Goal: Task Accomplishment & Management: Manage account settings

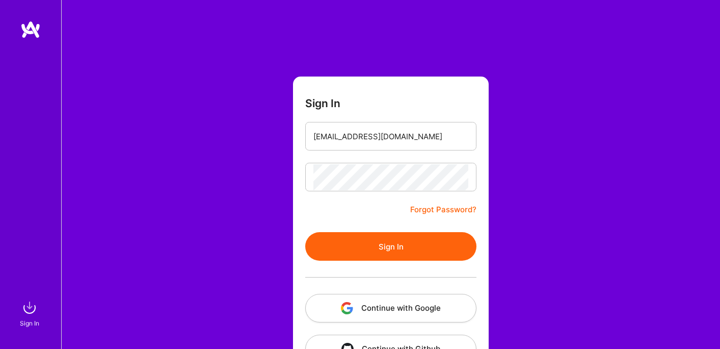
drag, startPoint x: 387, startPoint y: 228, endPoint x: 391, endPoint y: 241, distance: 12.7
click at [387, 228] on form "Sign In [EMAIL_ADDRESS][DOMAIN_NAME] Forgot Password? Sign In Continue with Goo…" at bounding box center [391, 225] width 196 height 299
click at [391, 241] on button "Sign In" at bounding box center [390, 246] width 171 height 29
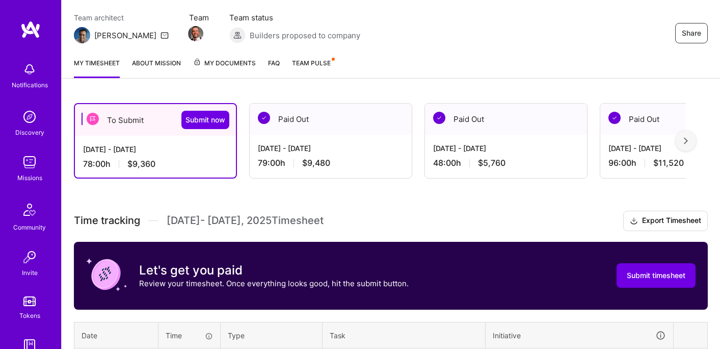
scroll to position [85, 0]
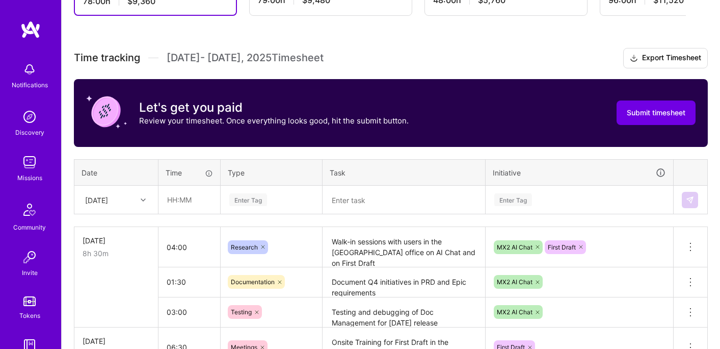
click at [148, 199] on div "[DATE]" at bounding box center [116, 199] width 83 height 27
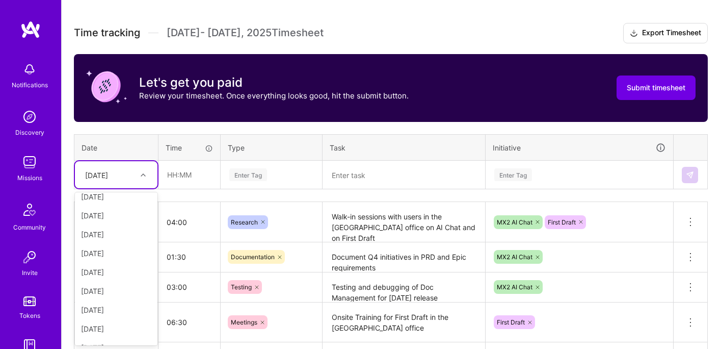
scroll to position [115, 0]
click at [103, 333] on div "[DATE]" at bounding box center [116, 333] width 83 height 19
click at [179, 188] on table "Date Time Type Task Initiative option [DATE], selected. Select is focused ,type…" at bounding box center [391, 162] width 634 height 56
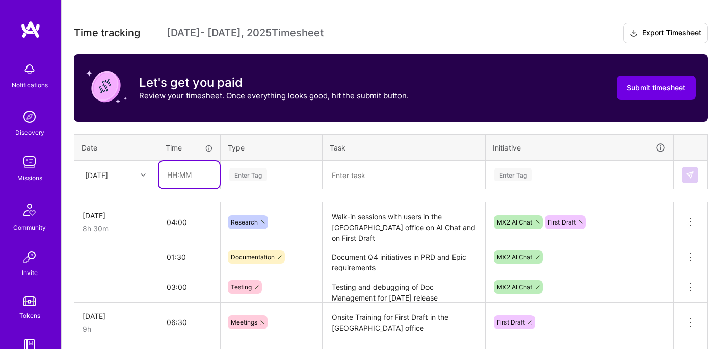
click at [183, 180] on input "text" at bounding box center [189, 174] width 61 height 27
type input "03:30"
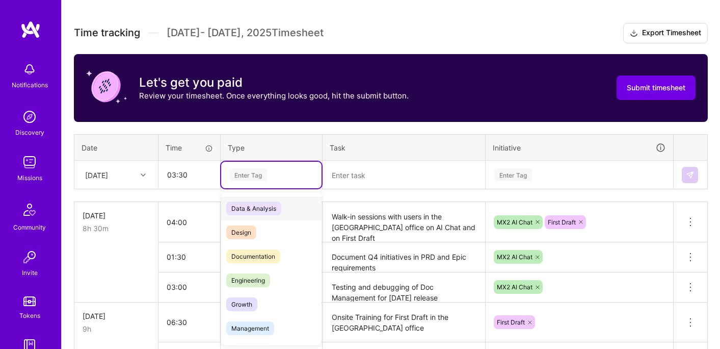
click at [256, 168] on div "Enter Tag" at bounding box center [248, 175] width 38 height 16
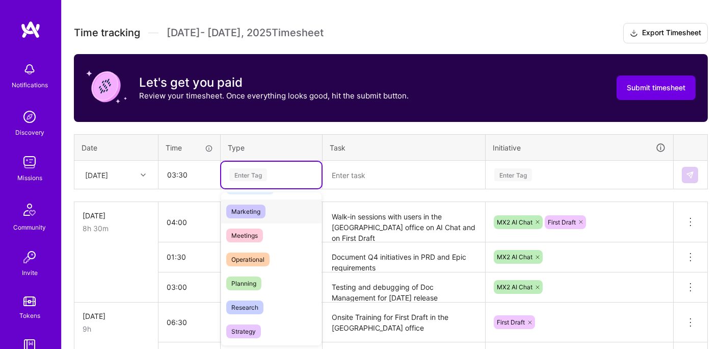
scroll to position [142, 0]
click at [262, 281] on div "Planning" at bounding box center [271, 282] width 100 height 24
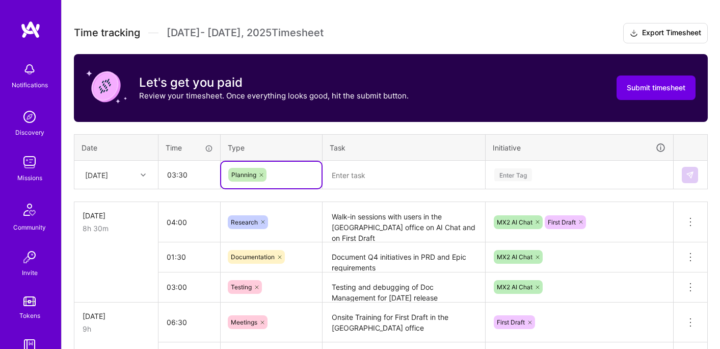
click at [375, 168] on textarea at bounding box center [404, 175] width 161 height 27
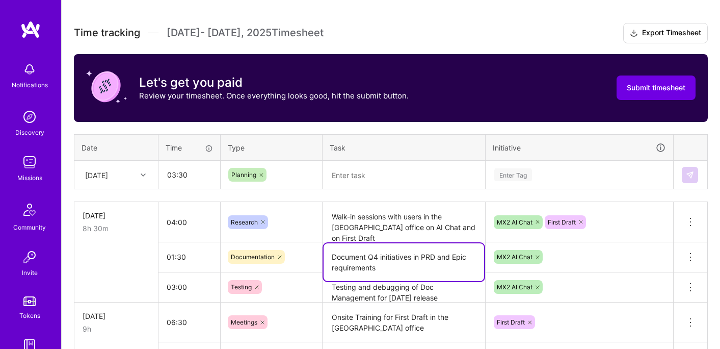
drag, startPoint x: 382, startPoint y: 265, endPoint x: 324, endPoint y: 253, distance: 58.8
click at [324, 253] on textarea "Document Q4 initiatives in PRD and Epic requirements" at bounding box center [404, 262] width 161 height 38
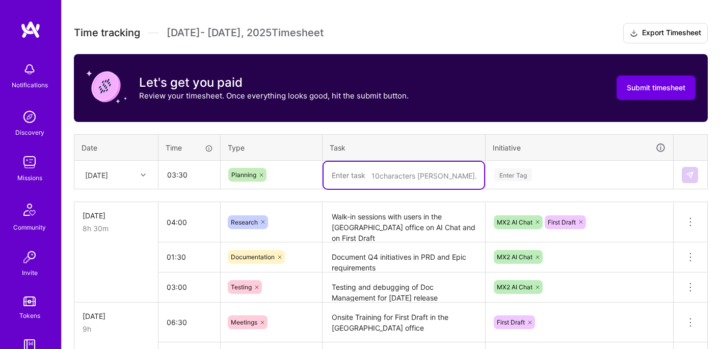
click at [356, 171] on textarea at bounding box center [404, 175] width 161 height 27
paste textarea "Document Q4 initiatives in PRD and Epic requirements"
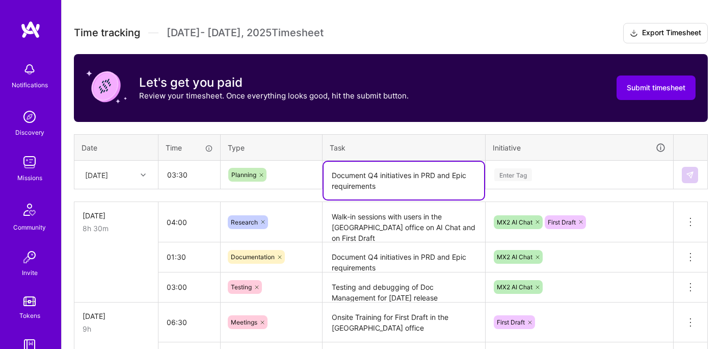
type textarea "Document Q4 initiatives in PRD and Epic requirements"
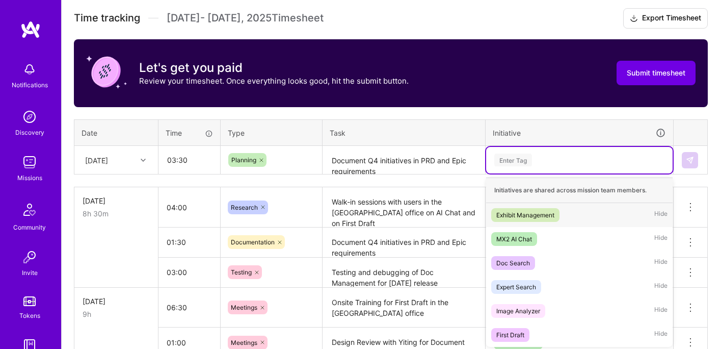
scroll to position [289, 0]
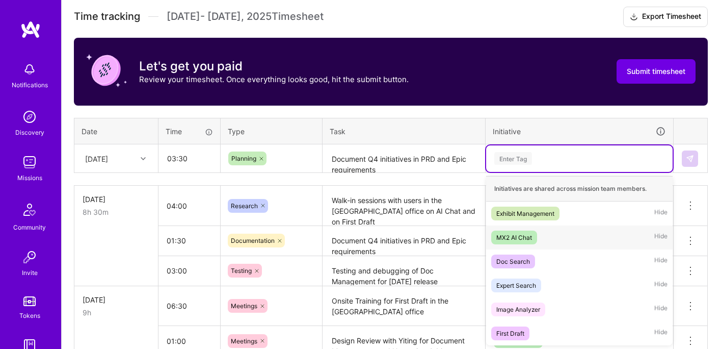
click at [517, 238] on div "MX2 AI Chat" at bounding box center [514, 237] width 36 height 11
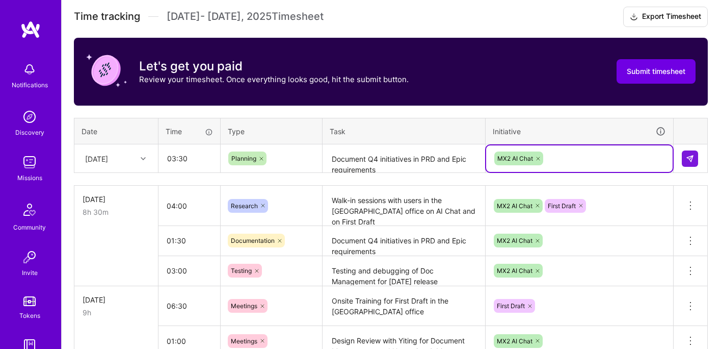
scroll to position [362, 0]
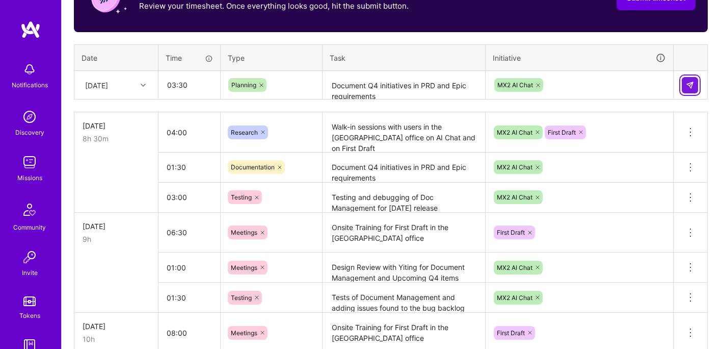
click at [147, 82] on div at bounding box center [145, 85] width 16 height 13
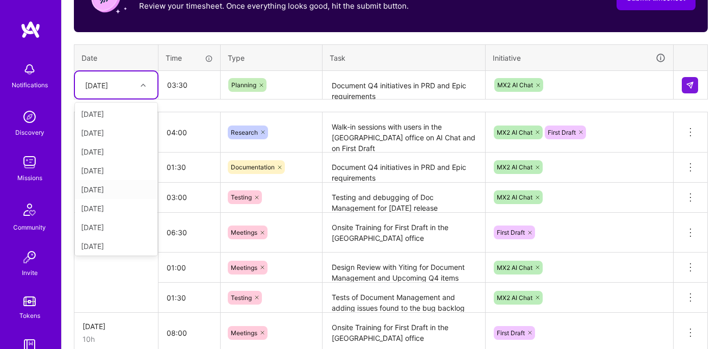
scroll to position [115, 0]
click at [115, 222] on div "[DATE]" at bounding box center [116, 225] width 83 height 19
click at [698, 85] on button at bounding box center [690, 85] width 16 height 16
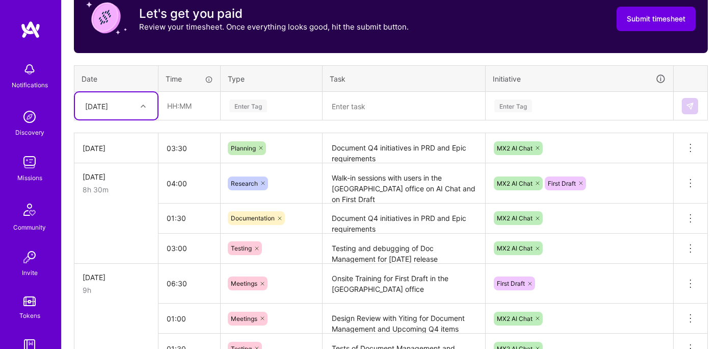
scroll to position [287, 0]
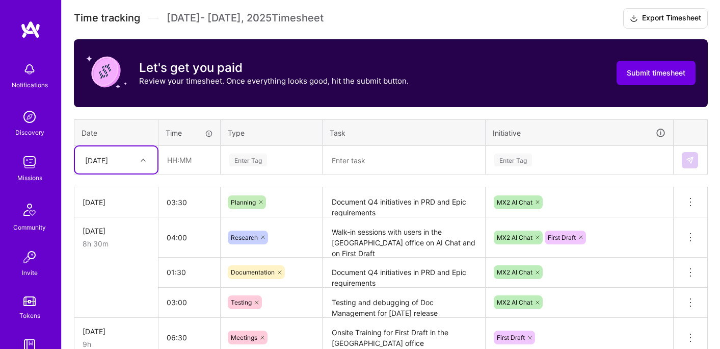
click at [138, 160] on div at bounding box center [145, 159] width 16 height 13
click at [107, 191] on div "[DATE]" at bounding box center [116, 188] width 83 height 19
click at [138, 163] on div at bounding box center [145, 159] width 16 height 13
click at [110, 317] on div "[DATE]" at bounding box center [116, 318] width 83 height 19
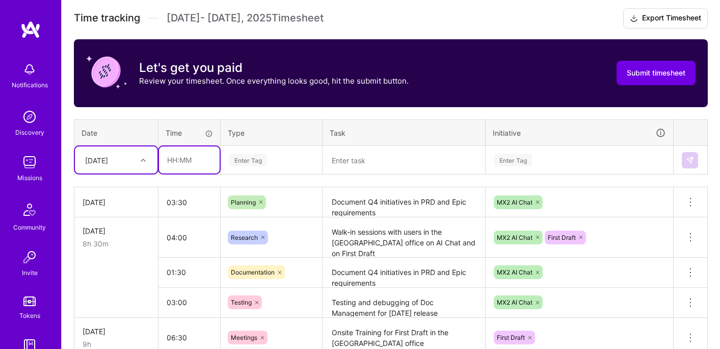
click at [177, 166] on input "text" at bounding box center [189, 159] width 61 height 27
type input "02:30"
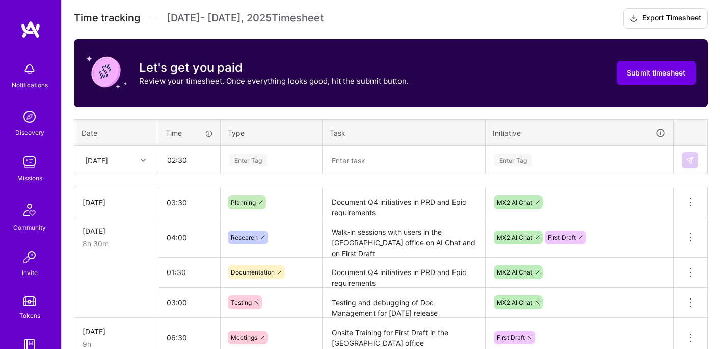
click at [232, 155] on div "Enter Tag" at bounding box center [248, 160] width 38 height 16
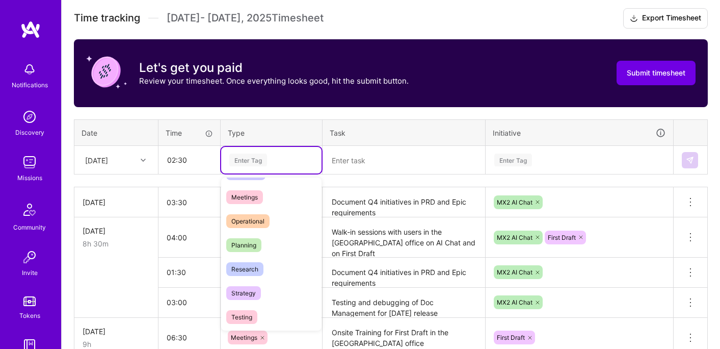
scroll to position [165, 0]
click at [264, 222] on span "Operational" at bounding box center [247, 220] width 43 height 14
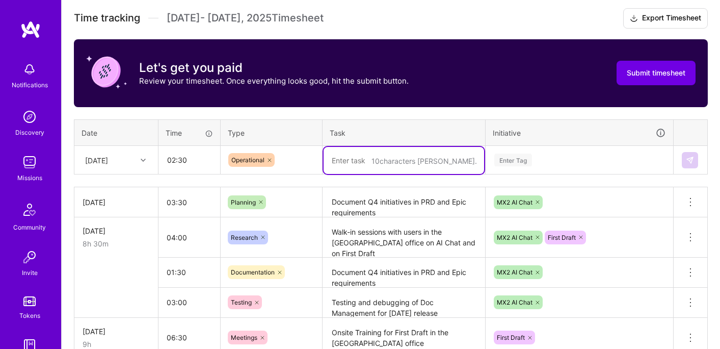
click at [392, 155] on textarea at bounding box center [404, 160] width 161 height 27
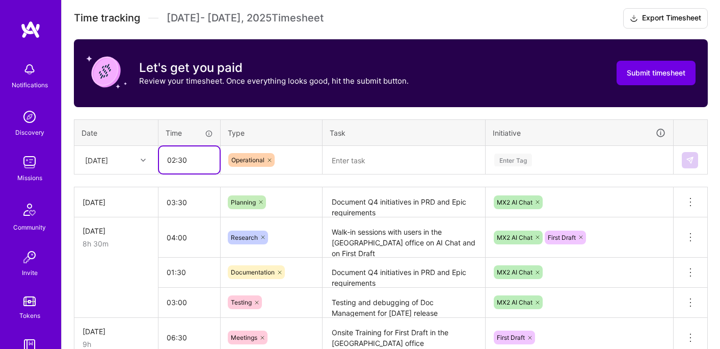
click at [202, 156] on input "02:30" at bounding box center [189, 159] width 61 height 27
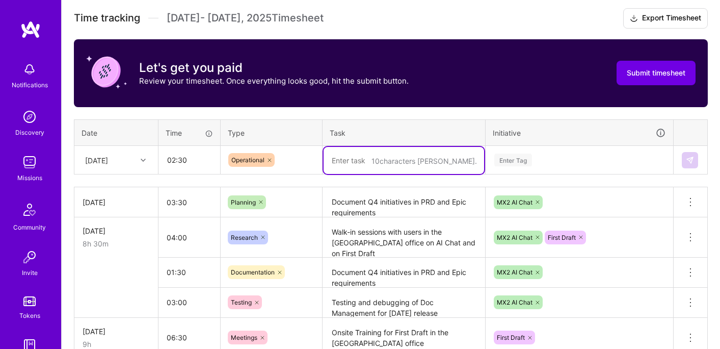
click at [395, 152] on textarea at bounding box center [404, 160] width 161 height 27
click at [409, 160] on textarea "Create Pendo guide for Doc Management releaser" at bounding box center [404, 166] width 161 height 38
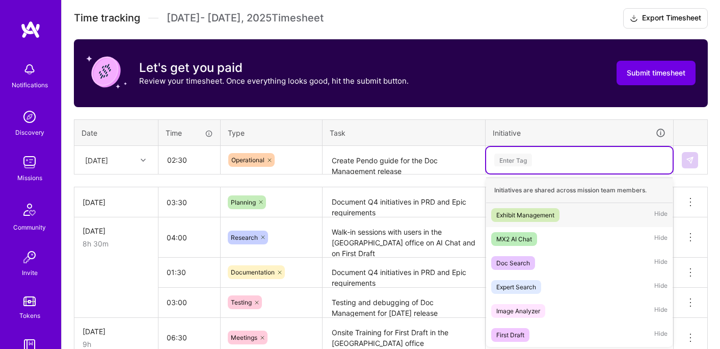
click at [517, 160] on div "Enter Tag" at bounding box center [513, 160] width 38 height 16
click at [514, 238] on div "MX2 AI Chat" at bounding box center [514, 238] width 36 height 11
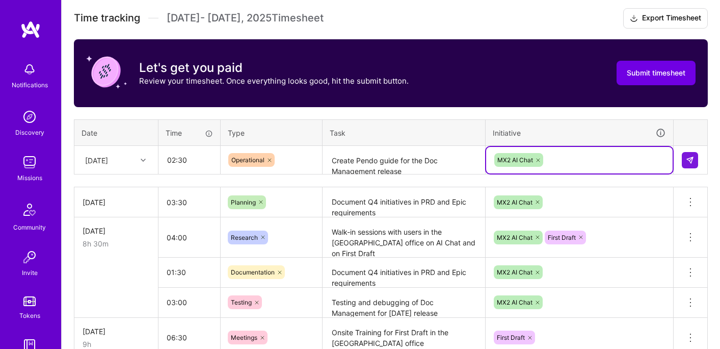
click at [422, 167] on textarea "Create Pendo guide for the Doc Management release Test release" at bounding box center [404, 160] width 161 height 27
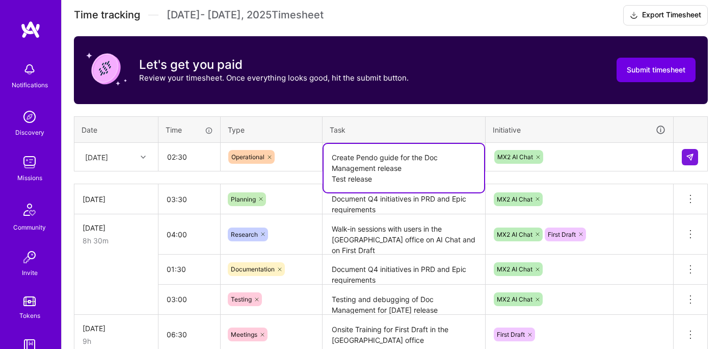
scroll to position [291, 0]
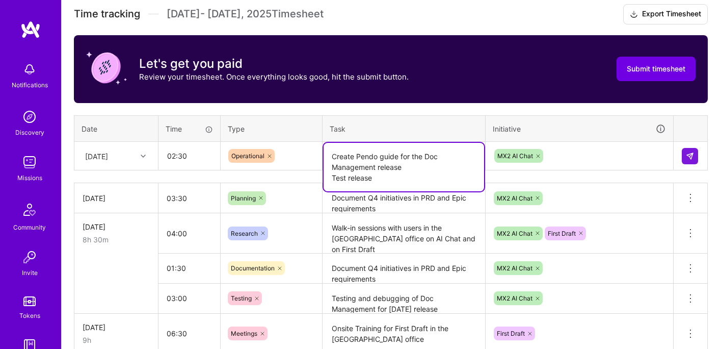
click at [401, 175] on textarea "Create Pendo guide for the Doc Management release Test release" at bounding box center [404, 167] width 161 height 48
click at [349, 178] on textarea "Create Pendo guide for the Doc Management release Test release" at bounding box center [404, 167] width 161 height 48
click at [385, 177] on textarea "Create Pendo guide for the Doc Management release Test release" at bounding box center [404, 167] width 161 height 48
click at [351, 177] on textarea "Create Pendo guide for the Doc Management release Test release" at bounding box center [404, 167] width 161 height 48
type textarea "Create Pendo guide for the Doc Management release Test Doc Management release"
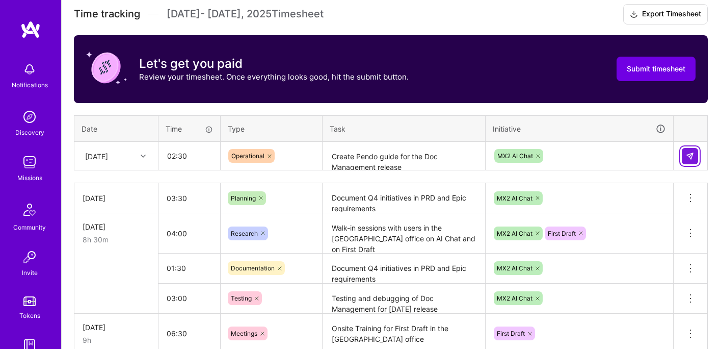
click at [693, 152] on img at bounding box center [690, 156] width 8 height 8
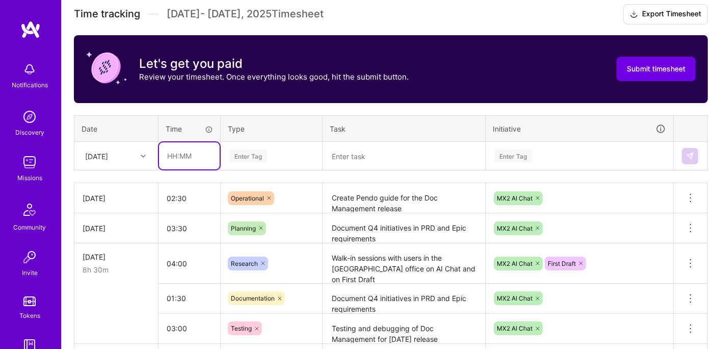
click at [196, 158] on input "text" at bounding box center [189, 155] width 61 height 27
type input "02:30"
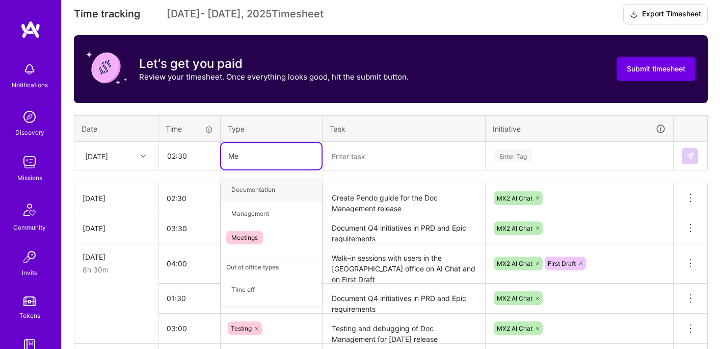
type input "Mee"
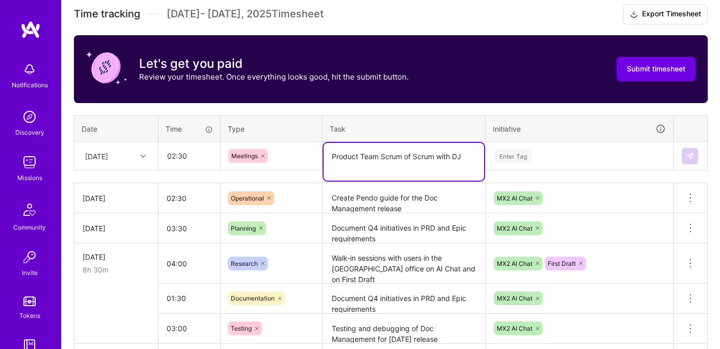
type textarea "Product Team Scrum of Scrum with DJ"
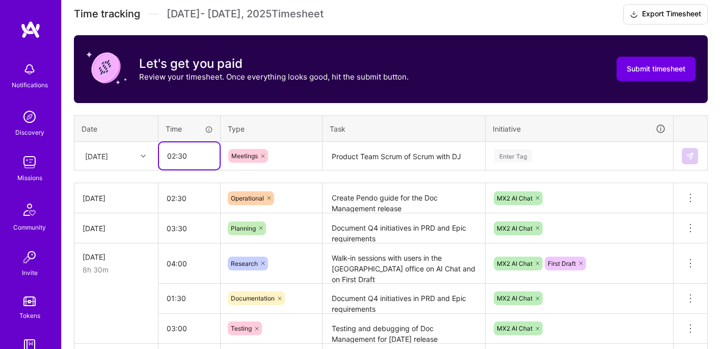
click at [178, 158] on input "02:30" at bounding box center [189, 155] width 61 height 27
type input "02:00"
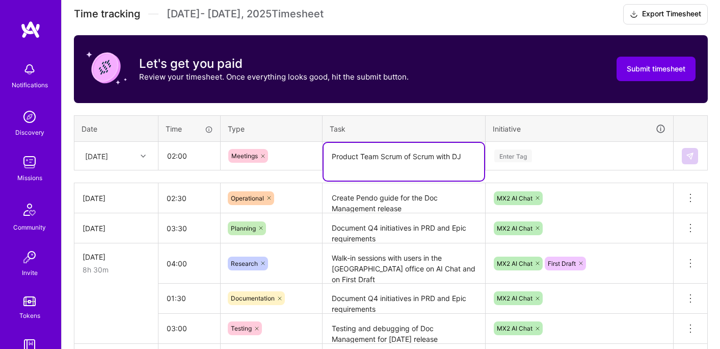
click at [479, 152] on textarea "Product Team Scrum of Scrum with DJ" at bounding box center [404, 162] width 161 height 38
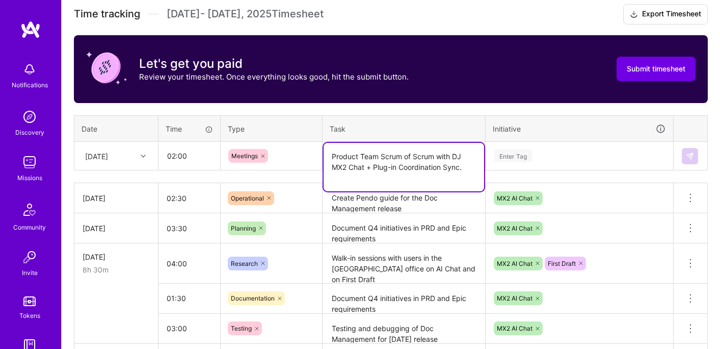
type textarea "Product Team Scrum of Scrum with DJ MX2 Chat + Plug-in Coordination Sync."
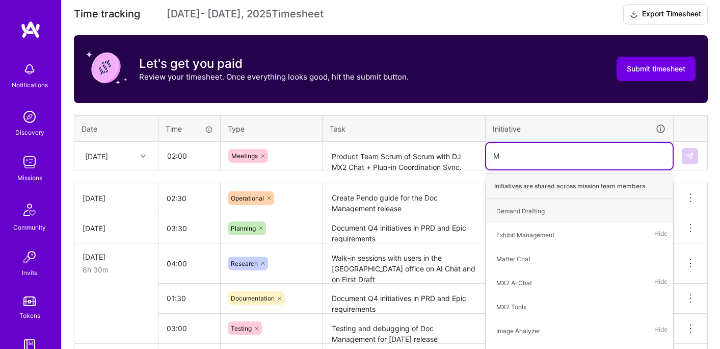
type input "Mx"
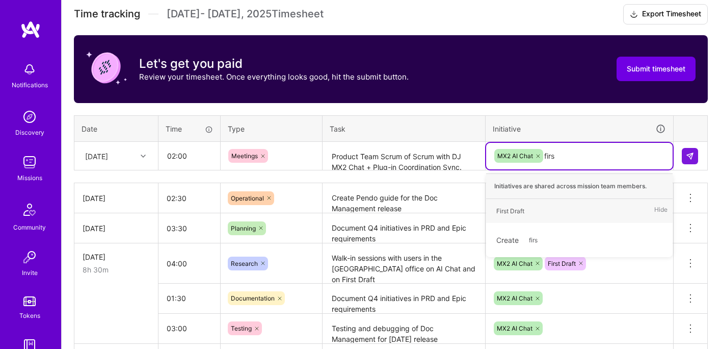
type input "first"
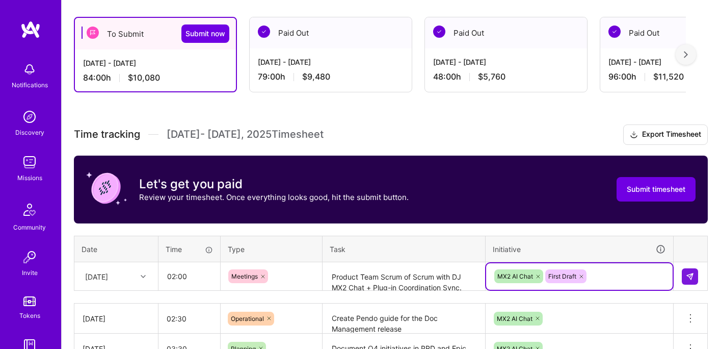
scroll to position [200, 0]
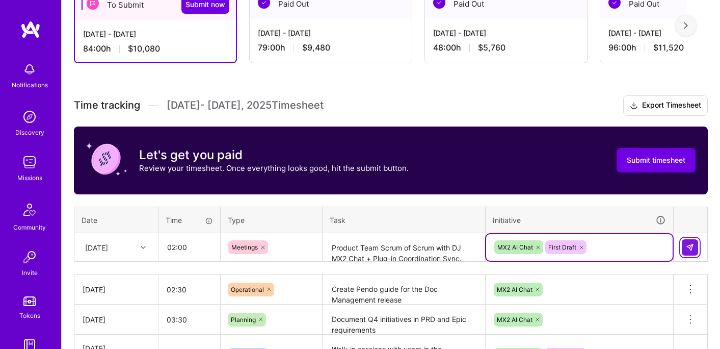
click at [686, 250] on button at bounding box center [690, 247] width 16 height 16
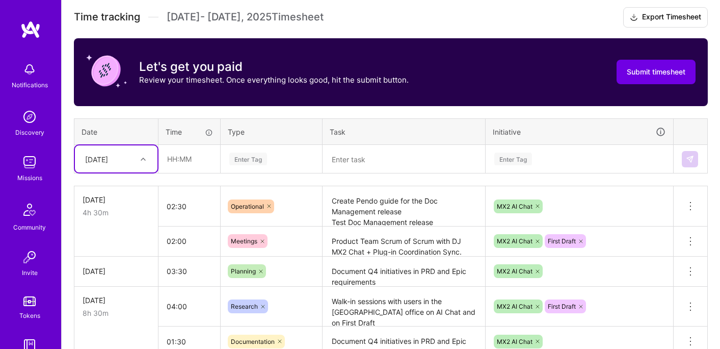
scroll to position [299, 0]
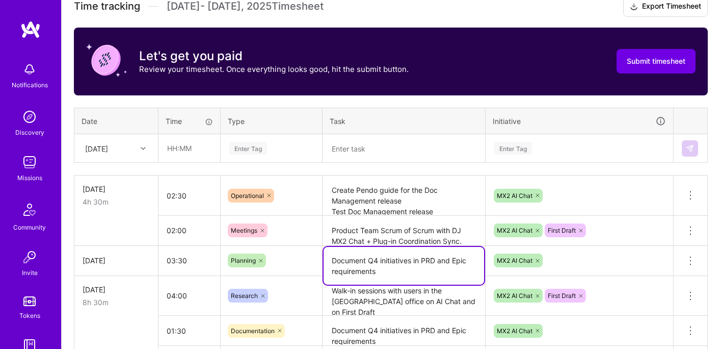
click at [381, 264] on textarea "Document Q4 initiatives in PRD and Epic requirements" at bounding box center [404, 266] width 161 height 38
drag, startPoint x: 394, startPoint y: 272, endPoint x: 327, endPoint y: 259, distance: 67.4
click at [327, 259] on textarea "Document Q4 initiatives in PRD and Epic requirements" at bounding box center [404, 266] width 161 height 38
click at [179, 145] on input "text" at bounding box center [189, 148] width 61 height 27
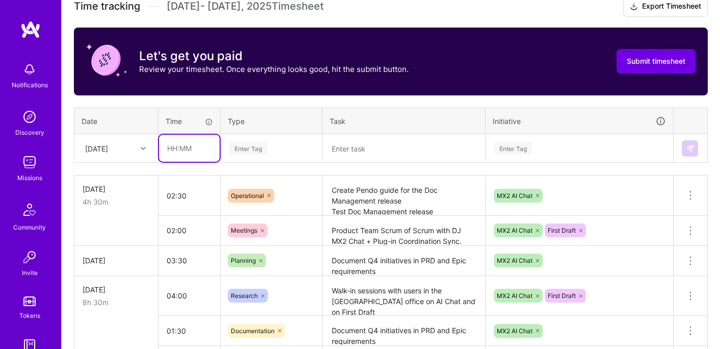
type input "01:30"
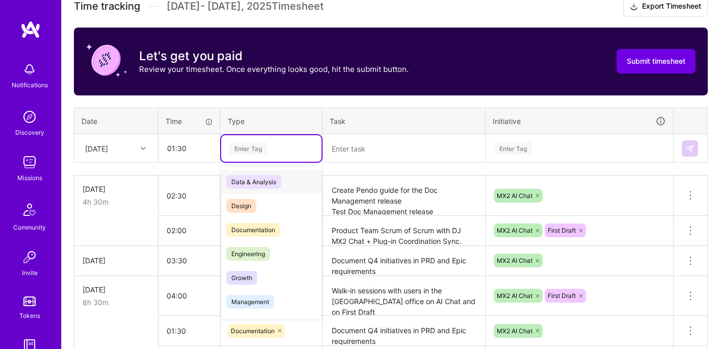
drag, startPoint x: 250, startPoint y: 154, endPoint x: 276, endPoint y: 154, distance: 26.5
click at [250, 154] on div "Enter Tag" at bounding box center [271, 148] width 100 height 27
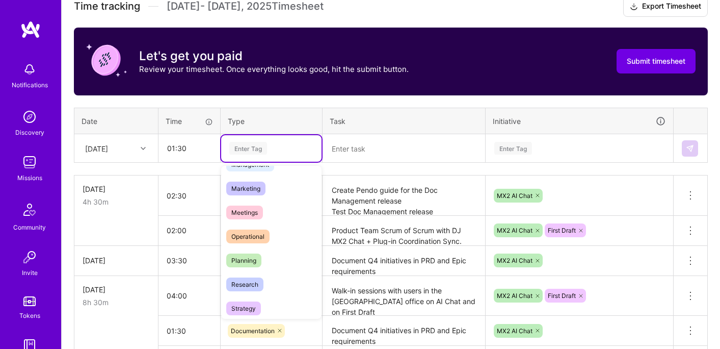
scroll to position [201, 0]
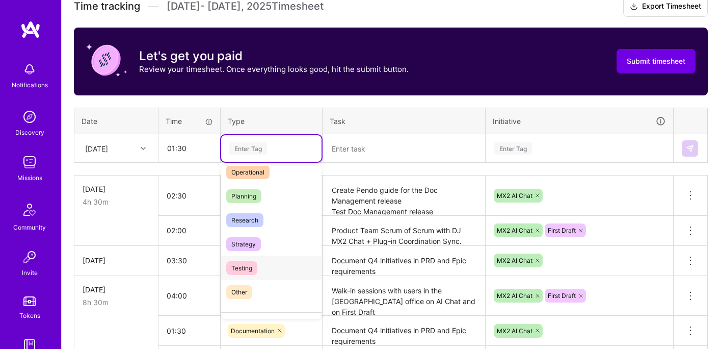
click at [250, 265] on span "Testing" at bounding box center [241, 268] width 31 height 14
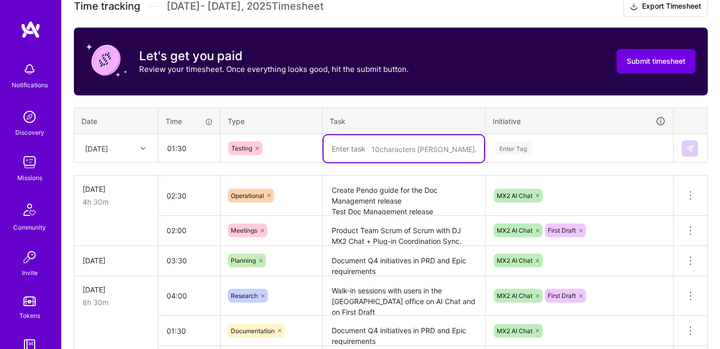
click at [368, 150] on textarea at bounding box center [404, 148] width 161 height 27
type textarea "Test GPT-5 version of MX2 Chat"
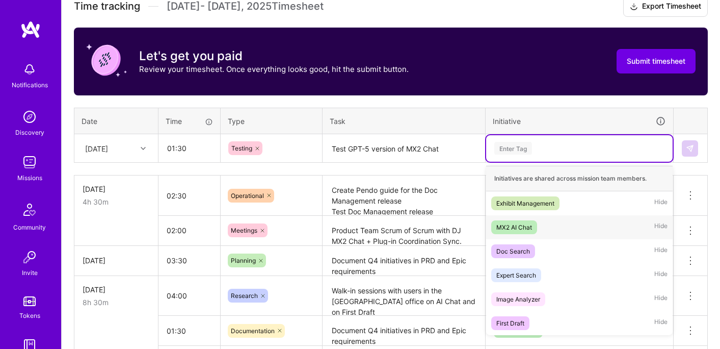
click at [526, 222] on div "MX2 AI Chat" at bounding box center [514, 227] width 36 height 11
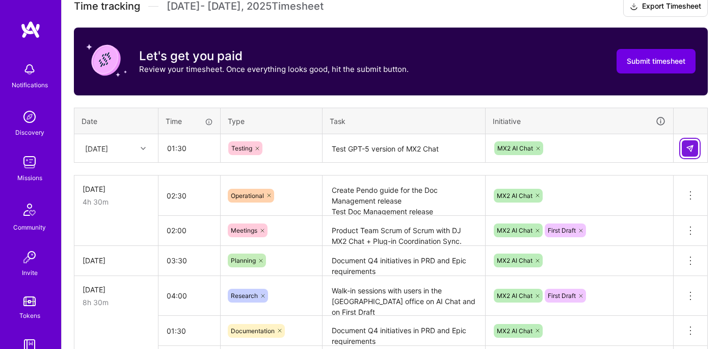
click at [685, 145] on button at bounding box center [690, 148] width 16 height 16
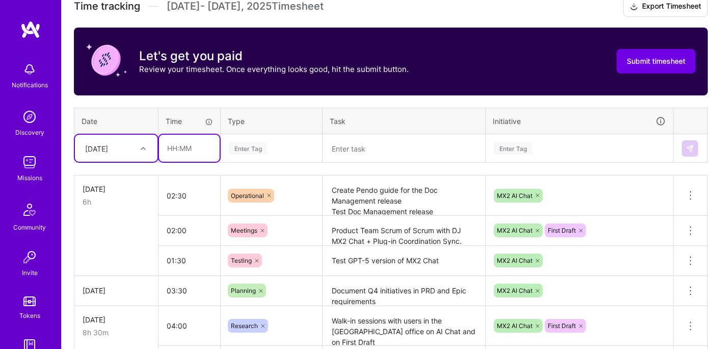
click at [185, 147] on input "text" at bounding box center [189, 148] width 61 height 27
type input "02:30"
click at [253, 149] on div "Enter Tag" at bounding box center [248, 148] width 38 height 16
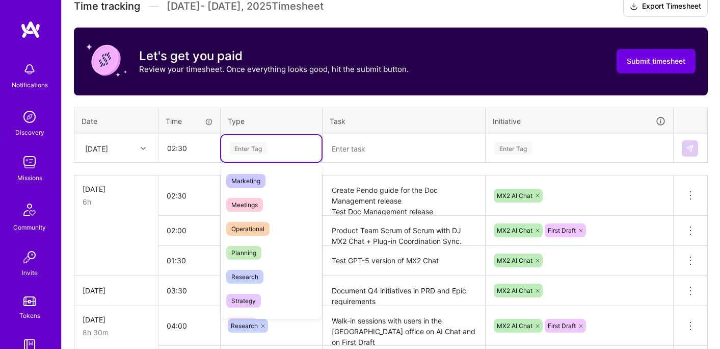
scroll to position [198, 0]
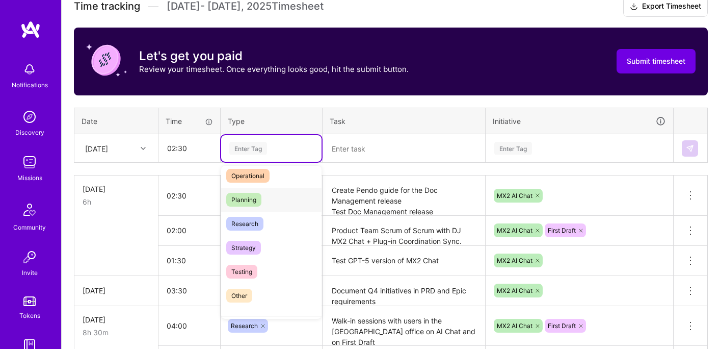
click at [265, 194] on div "Planning" at bounding box center [271, 200] width 100 height 24
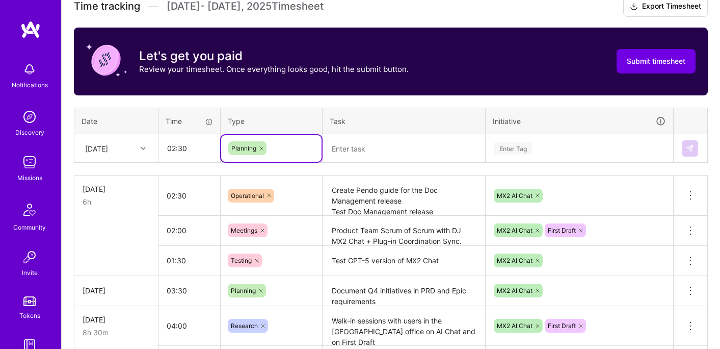
click at [348, 153] on textarea at bounding box center [404, 148] width 161 height 27
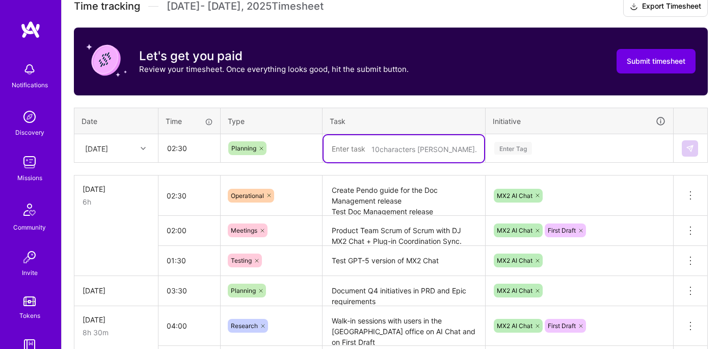
paste textarea "Document Q4 initiatives in PRD and Epic requirements"
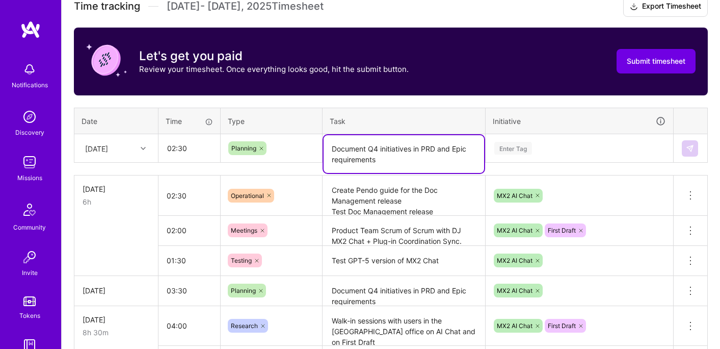
type textarea "Document Q4 initiatives in PRD and Epic requirements"
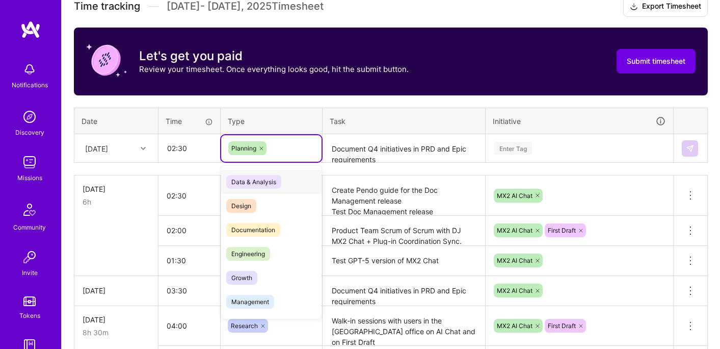
click at [283, 152] on div "Planning" at bounding box center [271, 148] width 86 height 14
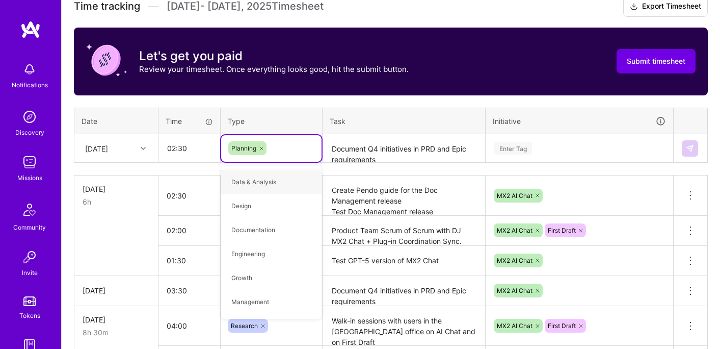
click at [518, 141] on div "Enter Tag" at bounding box center [513, 148] width 38 height 16
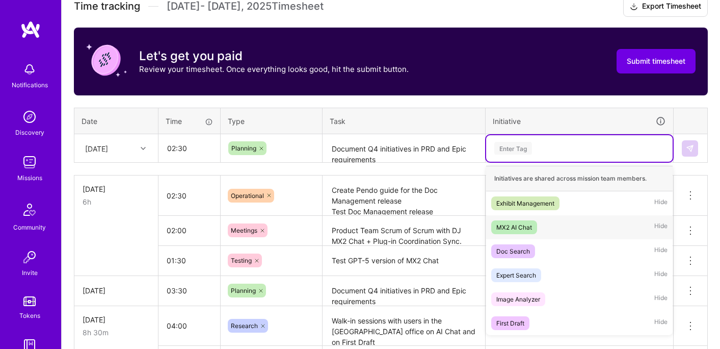
click at [517, 230] on div "MX2 AI Chat" at bounding box center [514, 227] width 36 height 11
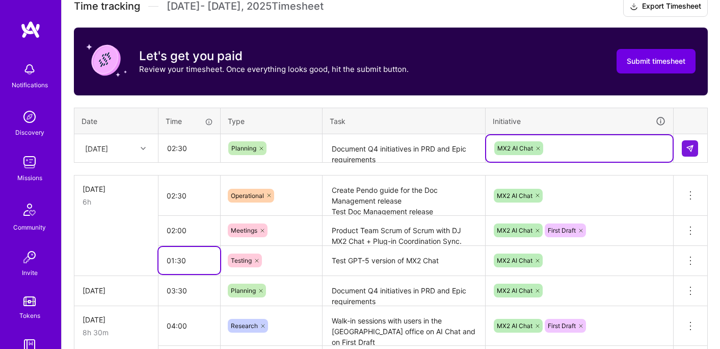
click at [193, 267] on input "01:30" at bounding box center [190, 260] width 62 height 27
click at [177, 259] on input "01:30" at bounding box center [190, 260] width 62 height 27
type input "01:00"
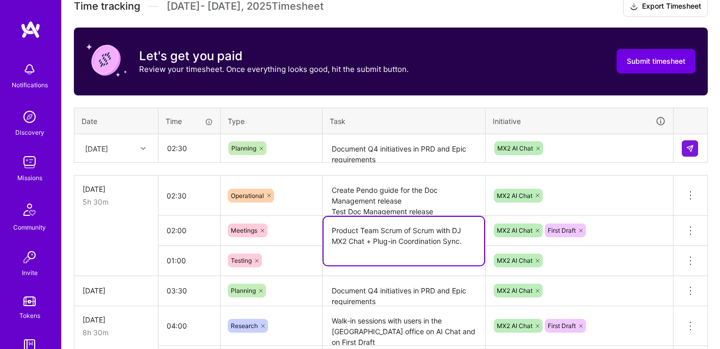
click at [371, 225] on textarea "Product Team Scrum of Scrum with DJ MX2 Chat + Plug-in Coordination Sync." at bounding box center [404, 241] width 161 height 48
click at [688, 140] on button at bounding box center [690, 148] width 16 height 16
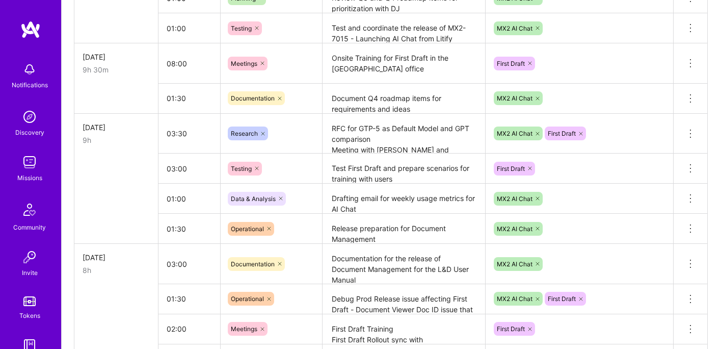
scroll to position [946, 0]
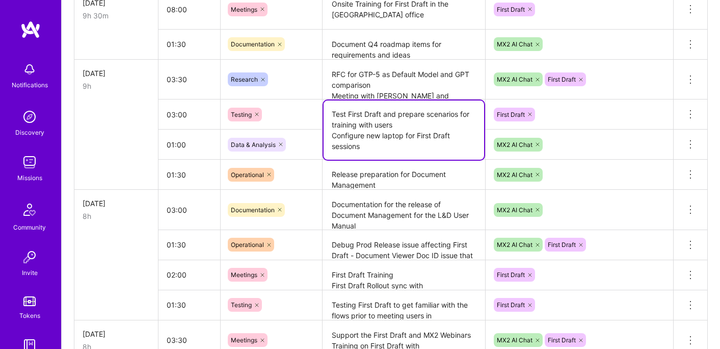
drag, startPoint x: 408, startPoint y: 126, endPoint x: 322, endPoint y: 108, distance: 88.1
click at [323, 108] on td "Test First Draft and prepare scenarios for training with users Configure new la…" at bounding box center [404, 114] width 163 height 30
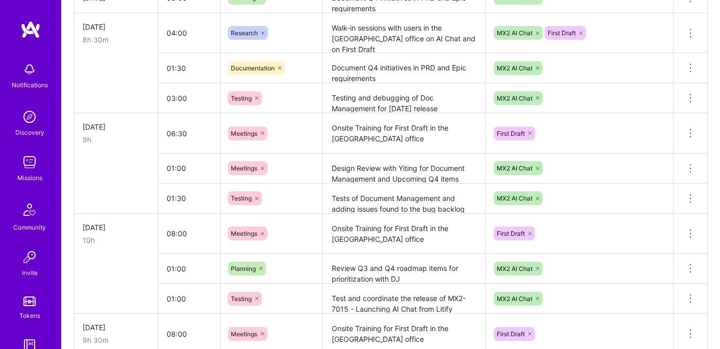
scroll to position [264, 0]
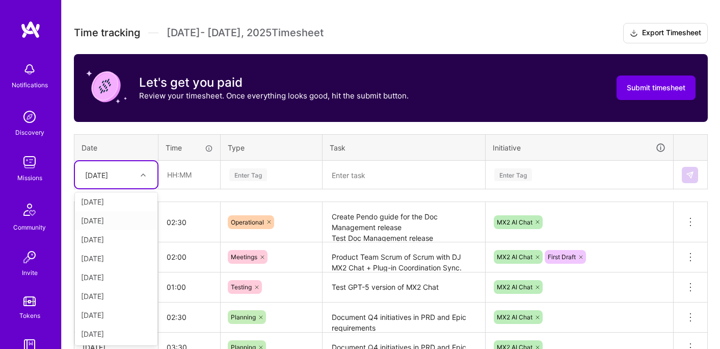
scroll to position [5, 0]
click at [109, 308] on div "[DATE]" at bounding box center [116, 311] width 83 height 19
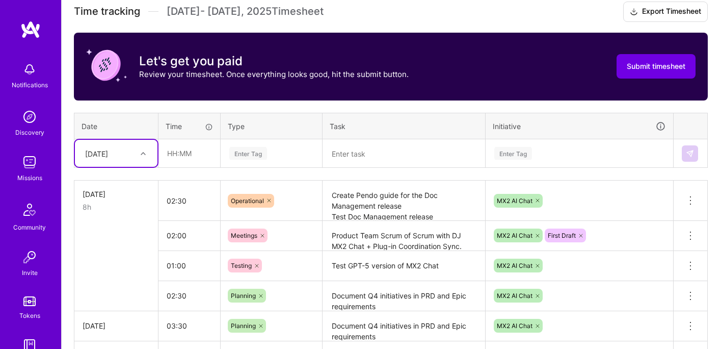
scroll to position [317, 0]
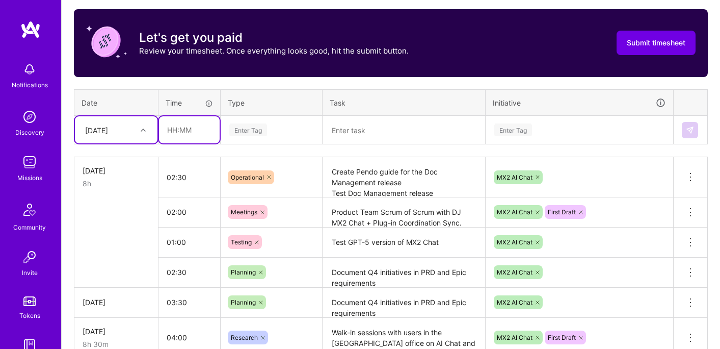
click at [187, 132] on input "text" at bounding box center [189, 129] width 61 height 27
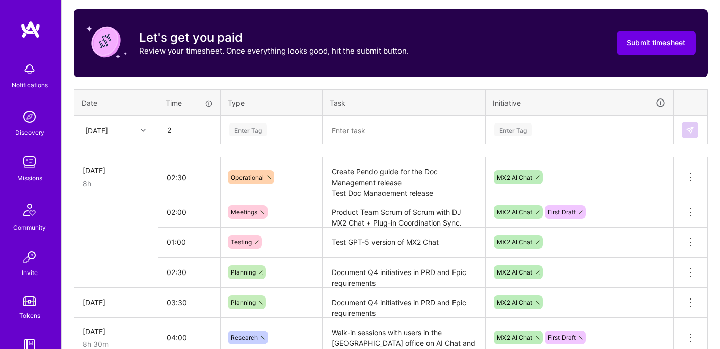
type input "02:00"
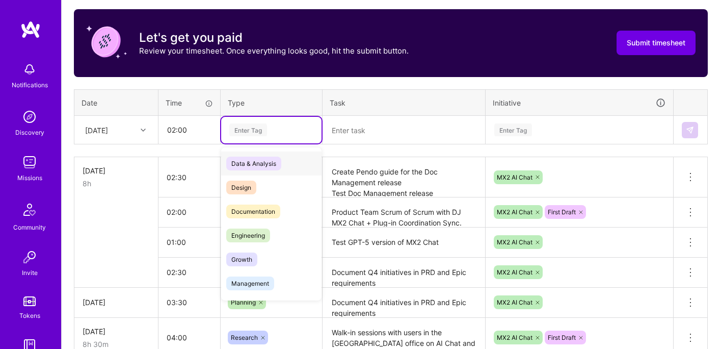
click at [266, 130] on div "Enter Tag" at bounding box center [248, 130] width 38 height 16
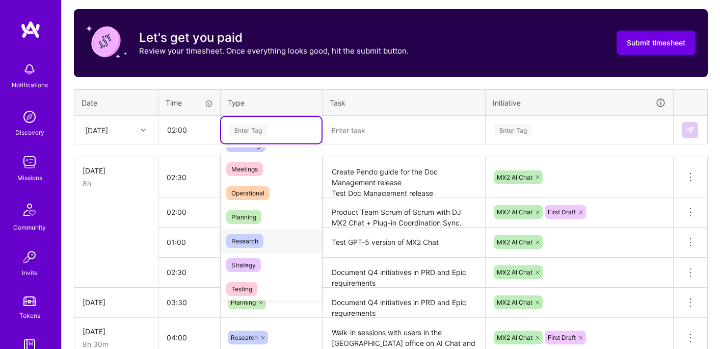
scroll to position [174, 0]
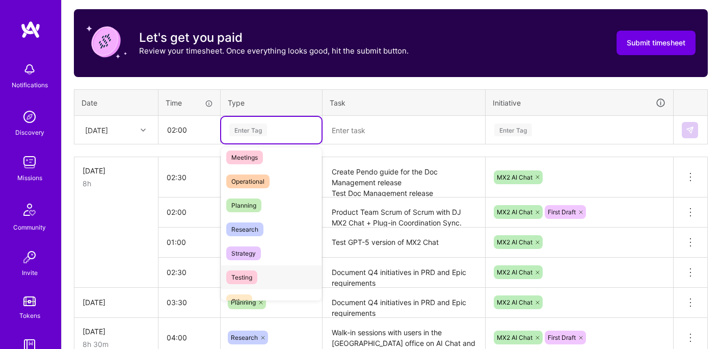
click at [254, 271] on span "Testing" at bounding box center [241, 277] width 31 height 14
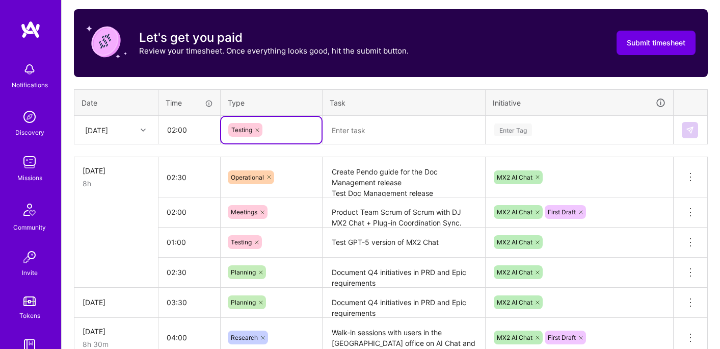
click at [367, 106] on th "Task" at bounding box center [404, 102] width 163 height 27
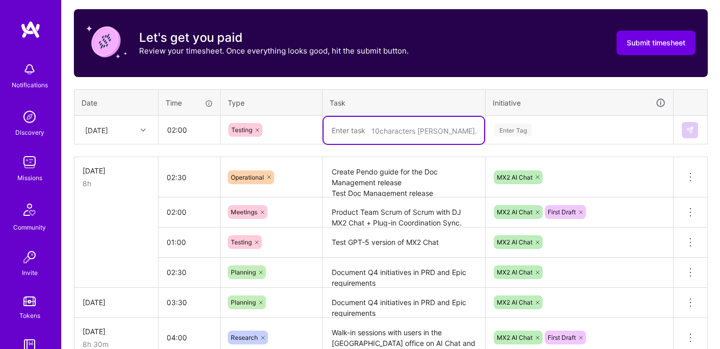
click at [363, 122] on textarea at bounding box center [404, 130] width 161 height 27
paste textarea "Test First Draft and prepare scenarios for training with users"
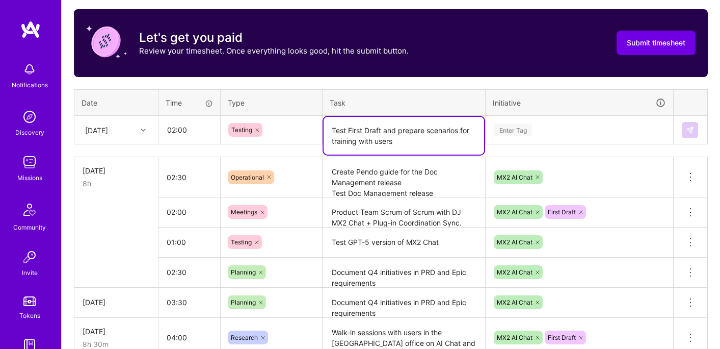
type textarea "Test First Draft and prepare scenarios for training with users"
click at [533, 129] on div "Enter Tag" at bounding box center [579, 129] width 172 height 13
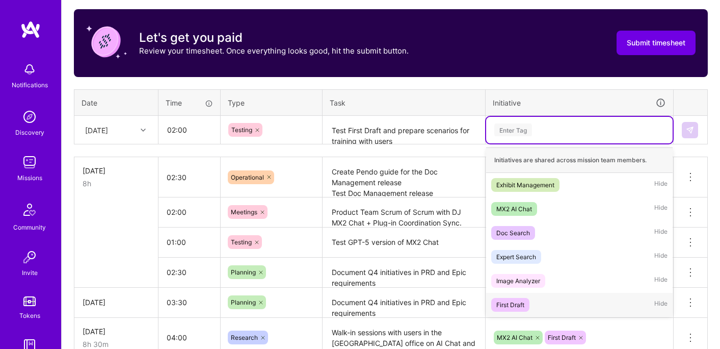
click at [515, 302] on div "First Draft" at bounding box center [510, 304] width 28 height 11
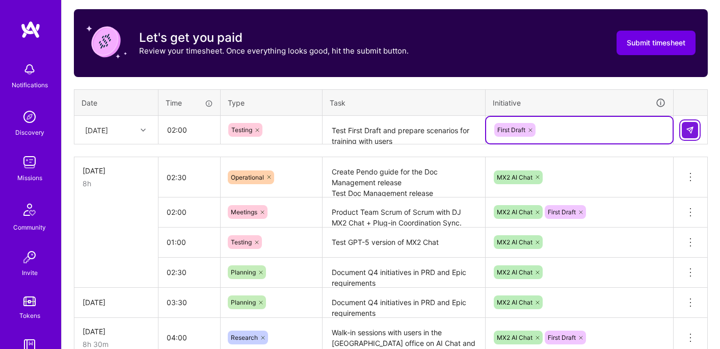
click at [689, 128] on img at bounding box center [690, 130] width 8 height 8
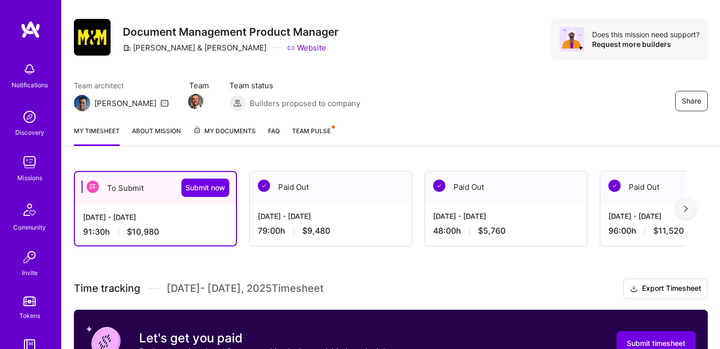
scroll to position [17, 0]
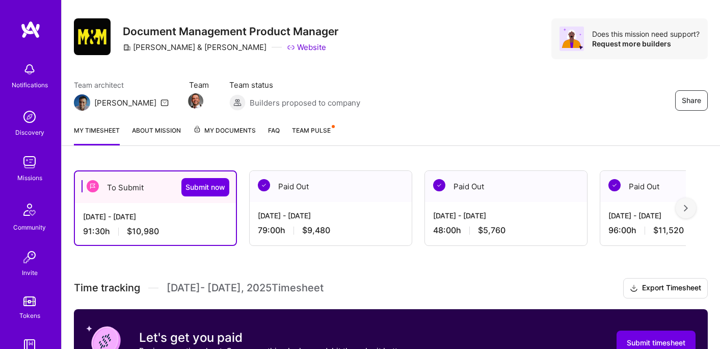
click at [431, 112] on div "Share Document Management Product Manager [PERSON_NAME] & [PERSON_NAME] Website…" at bounding box center [391, 50] width 659 height 134
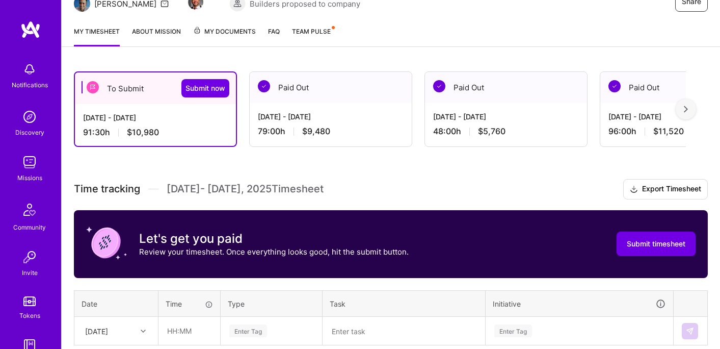
scroll to position [117, 0]
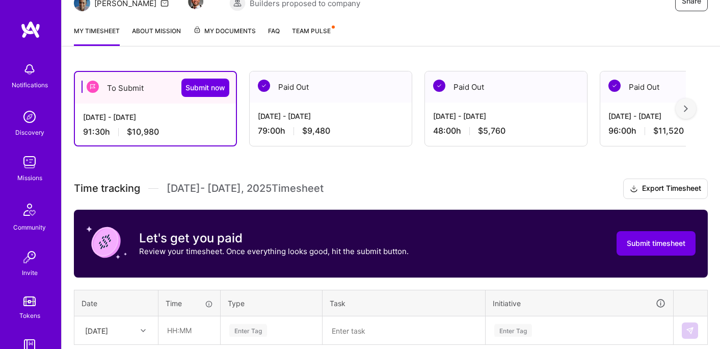
click at [27, 32] on img at bounding box center [30, 29] width 20 height 18
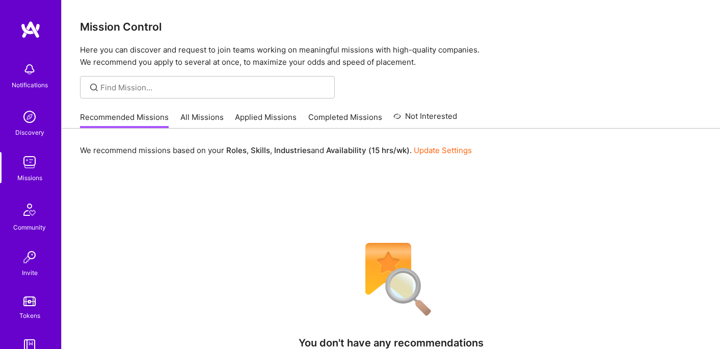
click at [205, 117] on link "All Missions" at bounding box center [201, 120] width 43 height 17
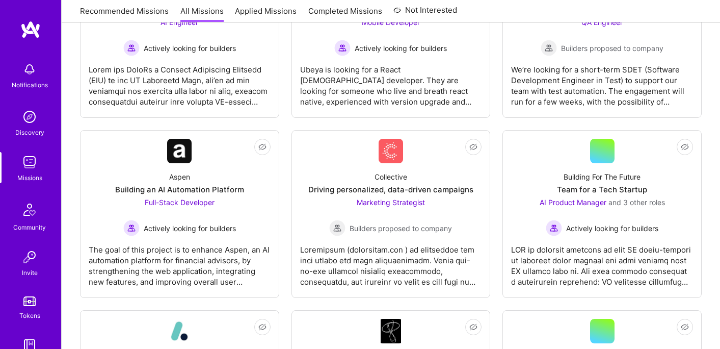
scroll to position [244, 0]
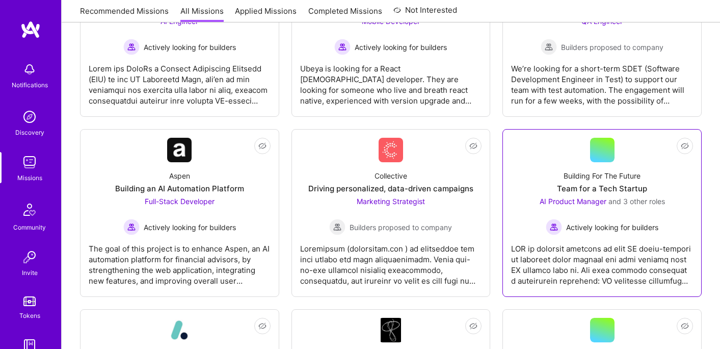
click at [608, 162] on div "Building For The Future Team for a Tech Startup AI Product Manager and 3 other …" at bounding box center [602, 198] width 182 height 73
